Goal: Check status: Check status

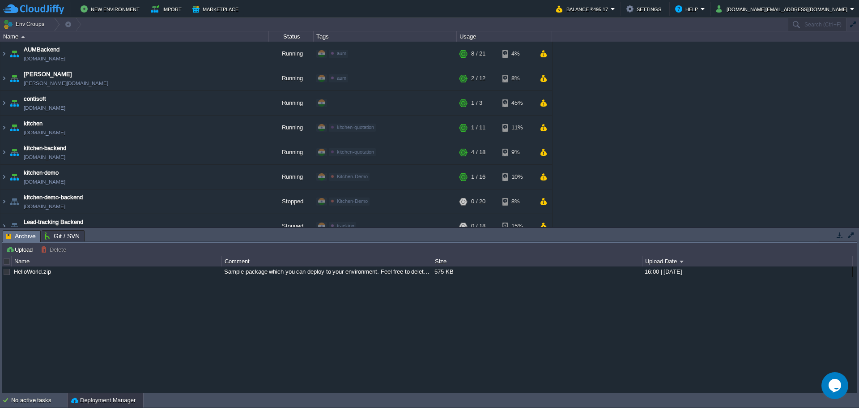
click at [849, 237] on button "button" at bounding box center [851, 235] width 8 height 8
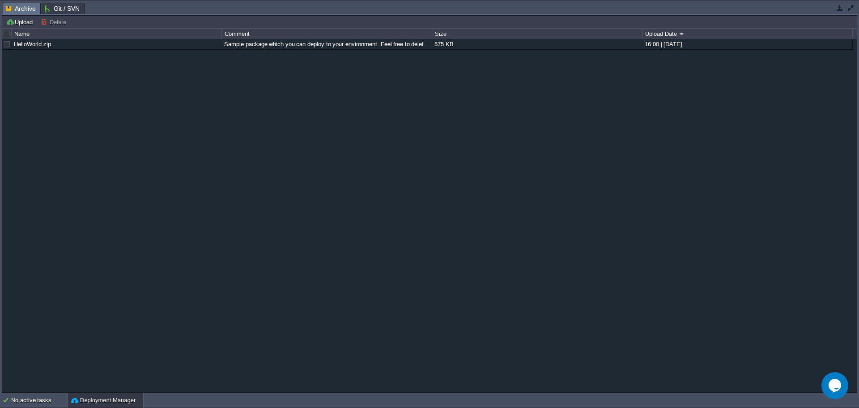
click at [841, 7] on button "button" at bounding box center [840, 8] width 8 height 8
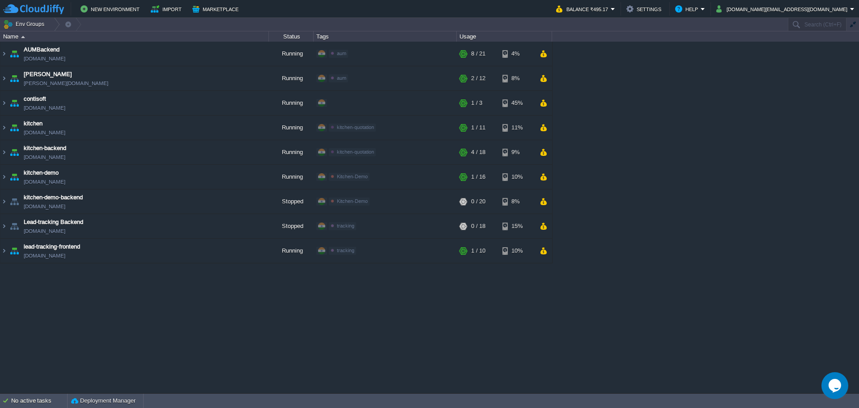
click at [195, 322] on div "AUMBackend [DOMAIN_NAME] Running aum Edit RAM 27% CPU 1% 8 / 21 4% aumtech [DOM…" at bounding box center [429, 217] width 859 height 351
click at [145, 324] on div "AUMBackend [DOMAIN_NAME] Running aum Edit RAM 27% CPU 1% 8 / 21 4% aumtech [DOM…" at bounding box center [429, 217] width 859 height 351
click at [3, 226] on img at bounding box center [3, 226] width 7 height 24
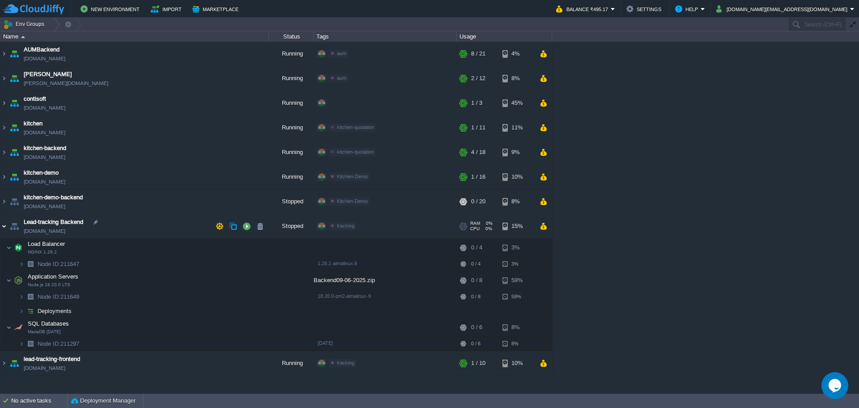
click at [2, 228] on img at bounding box center [3, 226] width 7 height 24
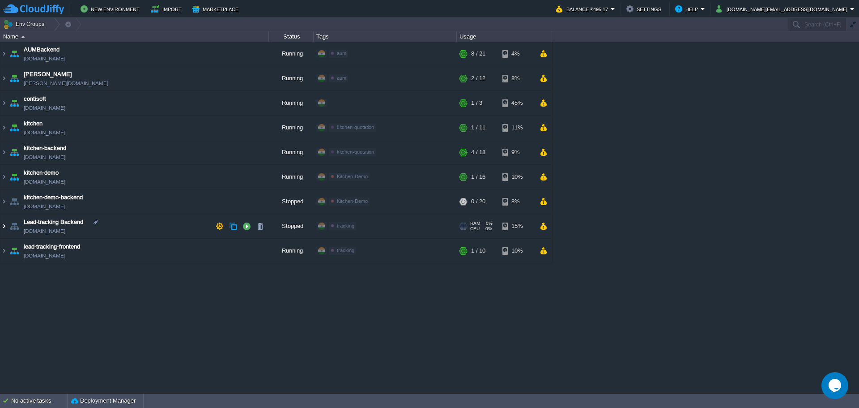
click at [4, 227] on img at bounding box center [3, 226] width 7 height 24
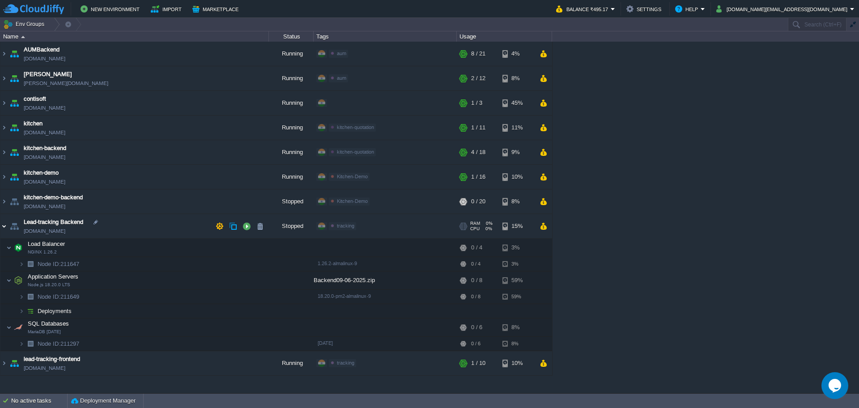
click at [4, 227] on img at bounding box center [3, 226] width 7 height 24
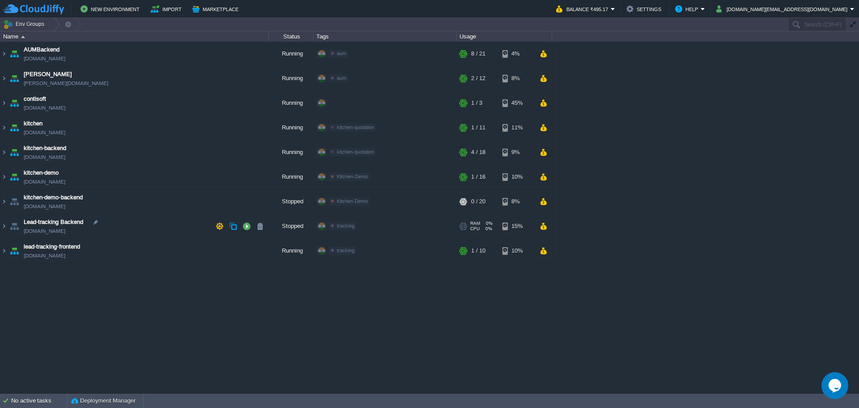
click at [50, 222] on span "Lead-tracking Backend" at bounding box center [53, 221] width 59 height 9
click at [74, 245] on span "lead-tracking-frontend" at bounding box center [52, 246] width 56 height 9
click at [74, 244] on span "lead-tracking-frontend" at bounding box center [52, 246] width 56 height 9
type input "lead-tracking-frontend"
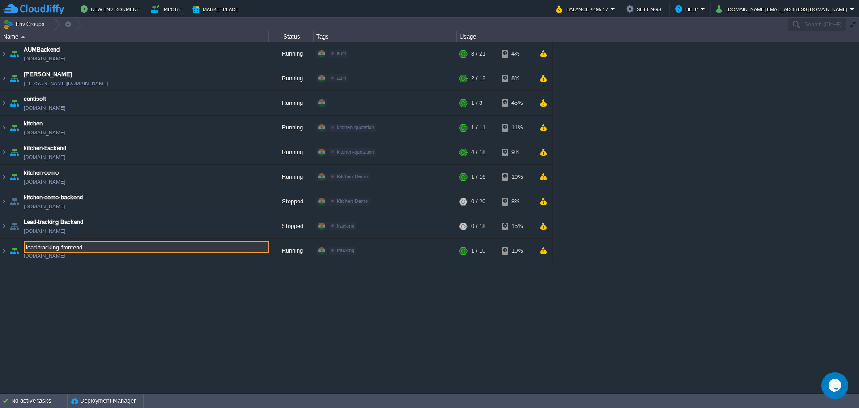
click at [74, 244] on input "lead-tracking-frontend" at bounding box center [146, 247] width 245 height 12
click at [99, 293] on div "AUMBackend [DOMAIN_NAME] Running aum Edit RAM 27% CPU 1% 8 / 21 4% aumtech [DOM…" at bounding box center [429, 217] width 859 height 351
